Goal: Task Accomplishment & Management: Use online tool/utility

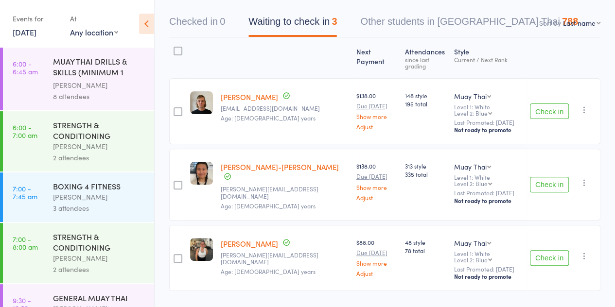
scroll to position [74, 0]
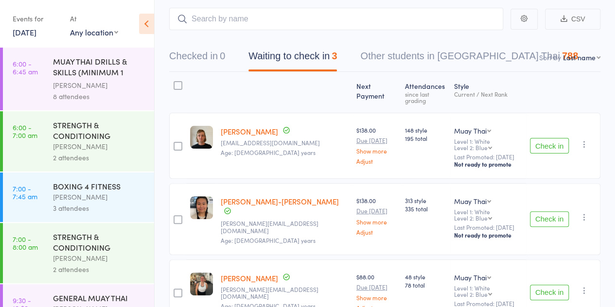
click at [182, 142] on div at bounding box center [177, 146] width 9 height 9
click at [175, 143] on input "checkbox" at bounding box center [175, 143] width 0 height 0
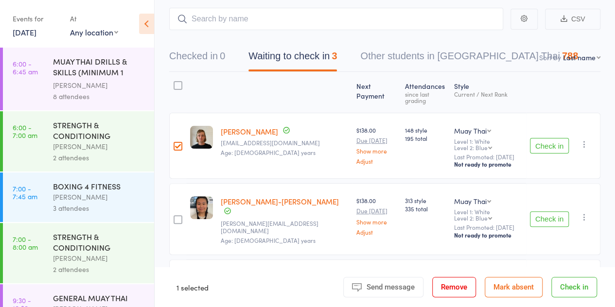
click at [178, 197] on div at bounding box center [177, 218] width 17 height 71
click at [178, 215] on div at bounding box center [177, 219] width 9 height 9
click at [175, 217] on input "checkbox" at bounding box center [175, 217] width 0 height 0
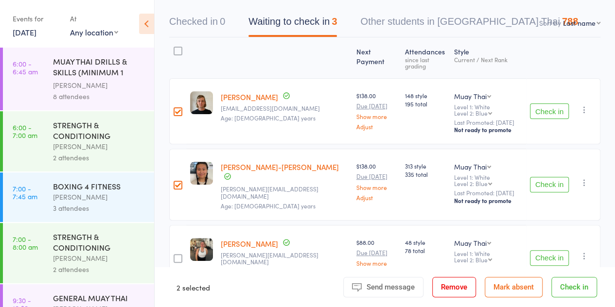
click at [176, 254] on label at bounding box center [177, 259] width 9 height 10
click at [175, 256] on input "checkbox" at bounding box center [175, 256] width 0 height 0
click at [570, 284] on button "Check in" at bounding box center [574, 287] width 46 height 20
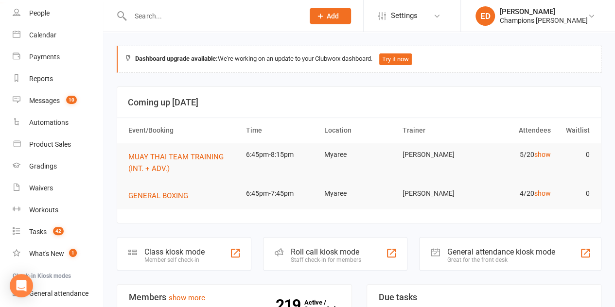
scroll to position [86, 0]
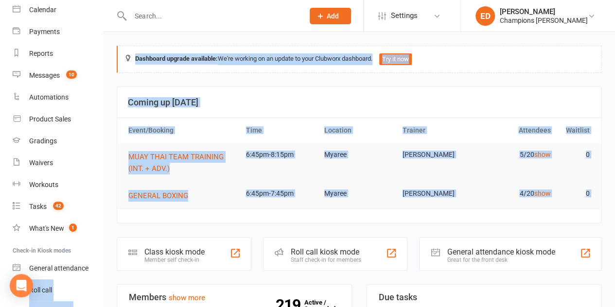
drag, startPoint x: 104, startPoint y: 255, endPoint x: 103, endPoint y: 270, distance: 15.2
click at [60, 286] on link "Roll call" at bounding box center [58, 290] width 90 height 22
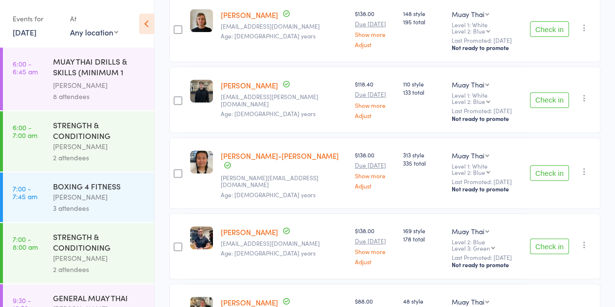
scroll to position [240, 0]
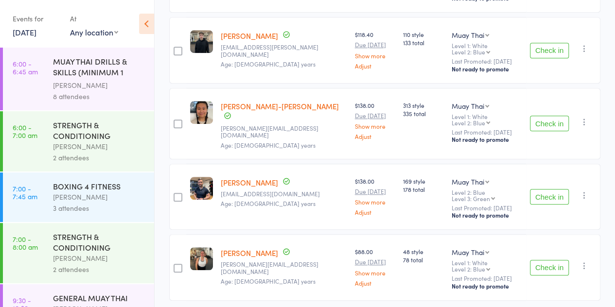
click at [177, 264] on div at bounding box center [177, 268] width 9 height 9
click at [175, 265] on input "checkbox" at bounding box center [175, 265] width 0 height 0
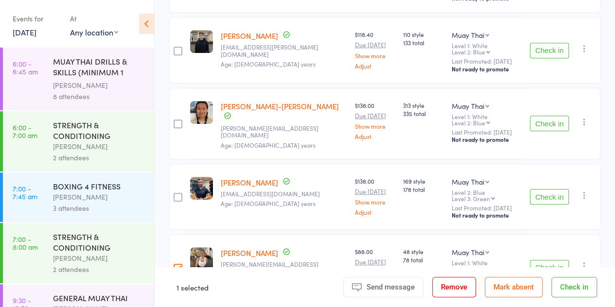
click at [173, 164] on div at bounding box center [177, 197] width 17 height 66
click at [177, 193] on div at bounding box center [177, 197] width 9 height 9
click at [175, 194] on input "checkbox" at bounding box center [175, 194] width 0 height 0
click at [176, 120] on div at bounding box center [177, 124] width 9 height 9
click at [175, 121] on input "checkbox" at bounding box center [175, 121] width 0 height 0
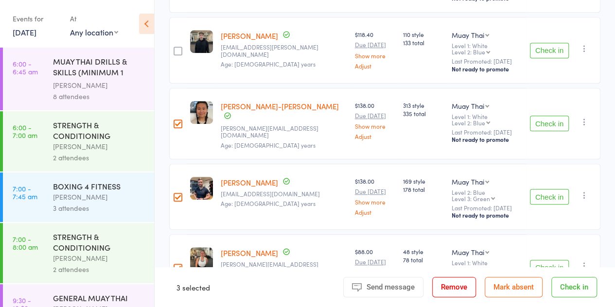
click at [180, 47] on div at bounding box center [177, 51] width 9 height 9
click at [175, 48] on input "checkbox" at bounding box center [175, 48] width 0 height 0
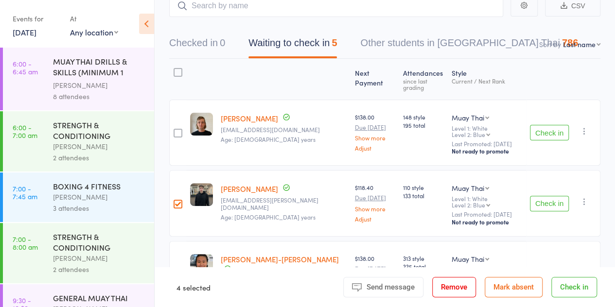
scroll to position [79, 0]
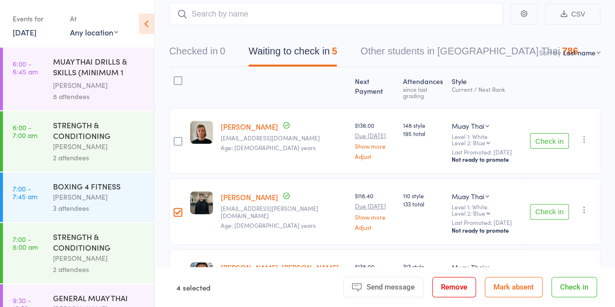
click at [176, 137] on div at bounding box center [177, 141] width 9 height 9
click at [175, 138] on input "checkbox" at bounding box center [175, 138] width 0 height 0
click at [567, 289] on button "Check in" at bounding box center [574, 287] width 46 height 20
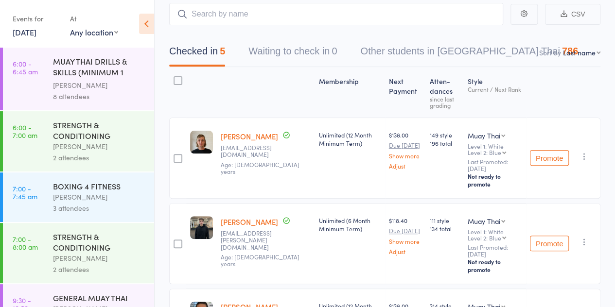
click at [145, 30] on icon at bounding box center [146, 24] width 15 height 20
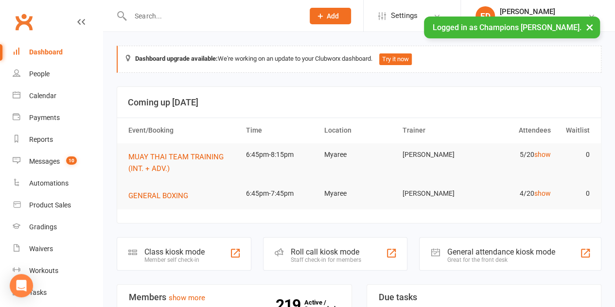
click at [165, 17] on input "text" at bounding box center [212, 16] width 170 height 14
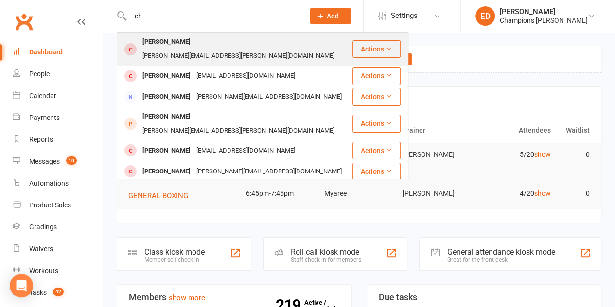
type input "c"
